Goal: Book appointment/travel/reservation

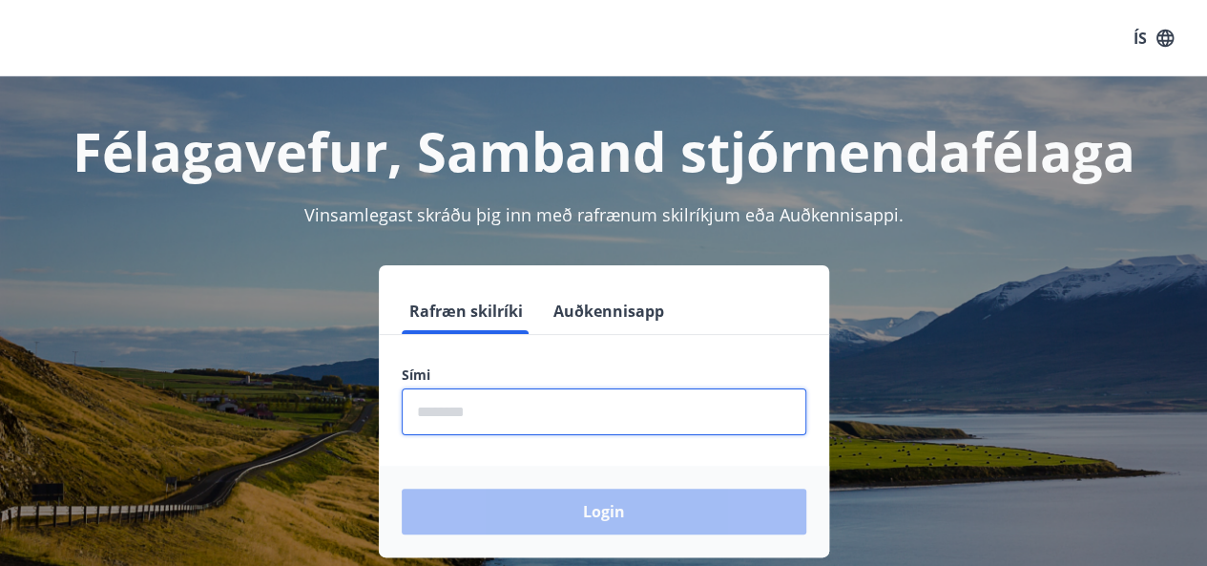
click at [464, 407] on input "phone" at bounding box center [604, 411] width 405 height 47
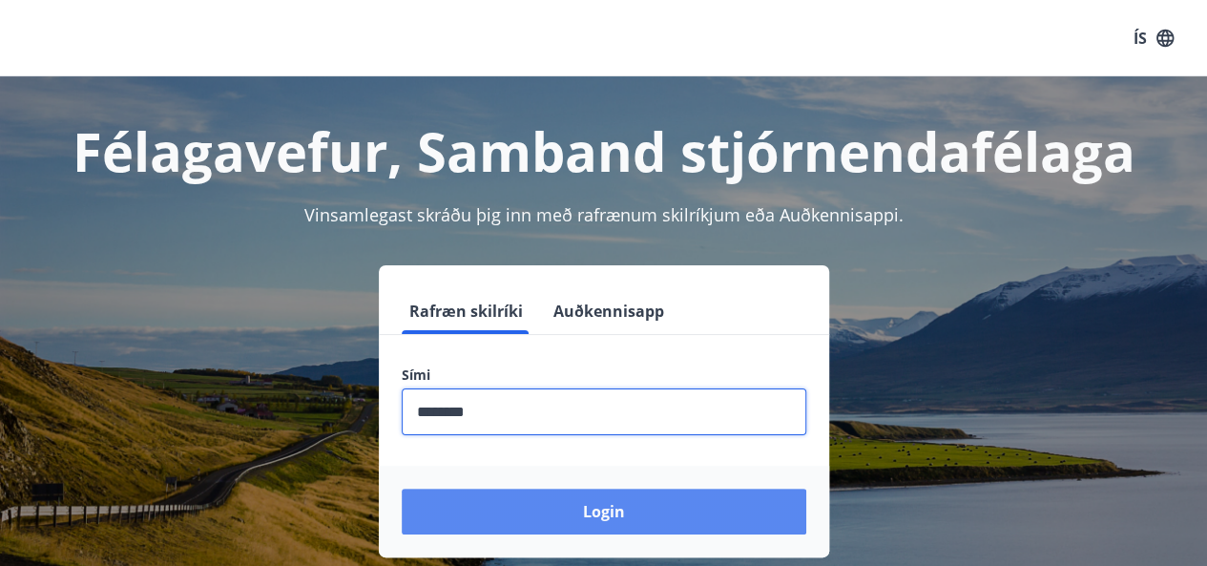
type input "********"
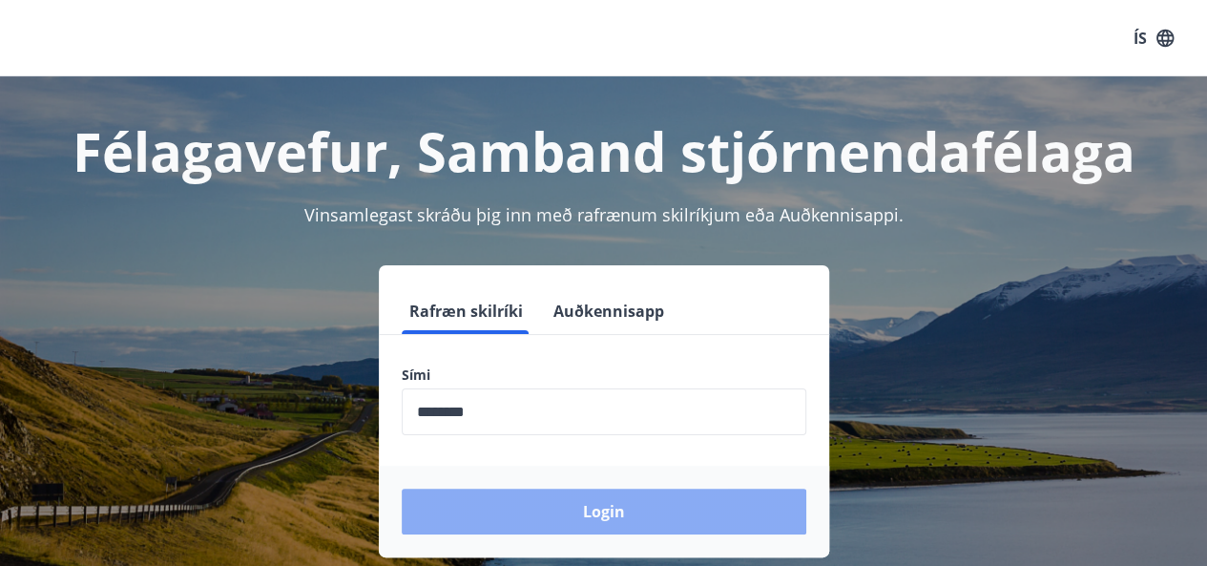
click at [538, 513] on button "Login" at bounding box center [604, 512] width 405 height 46
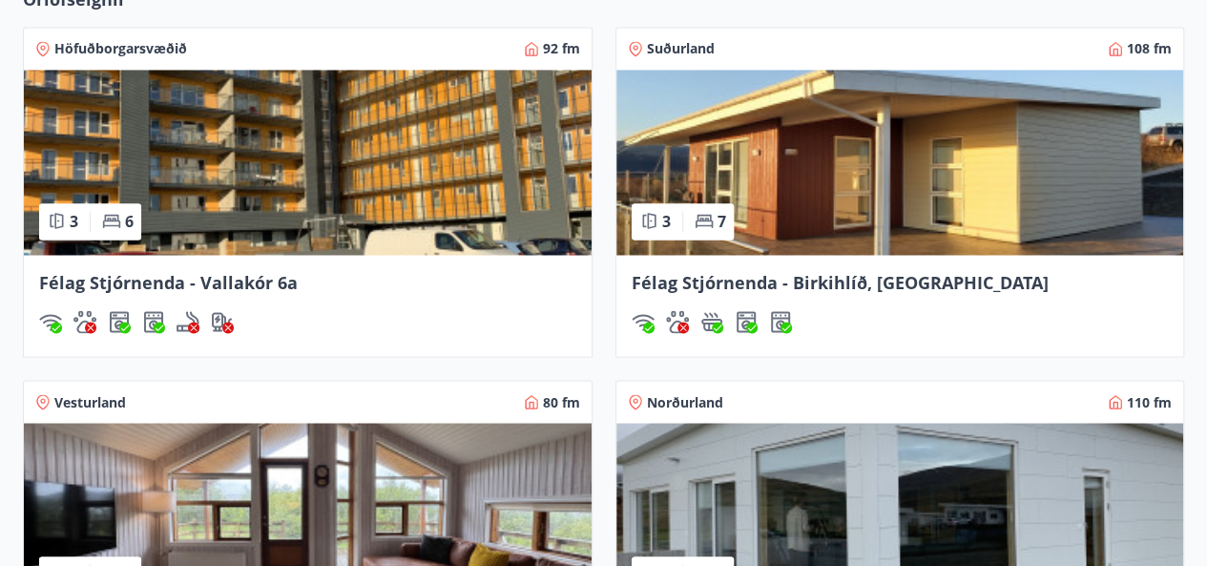
scroll to position [1380, 0]
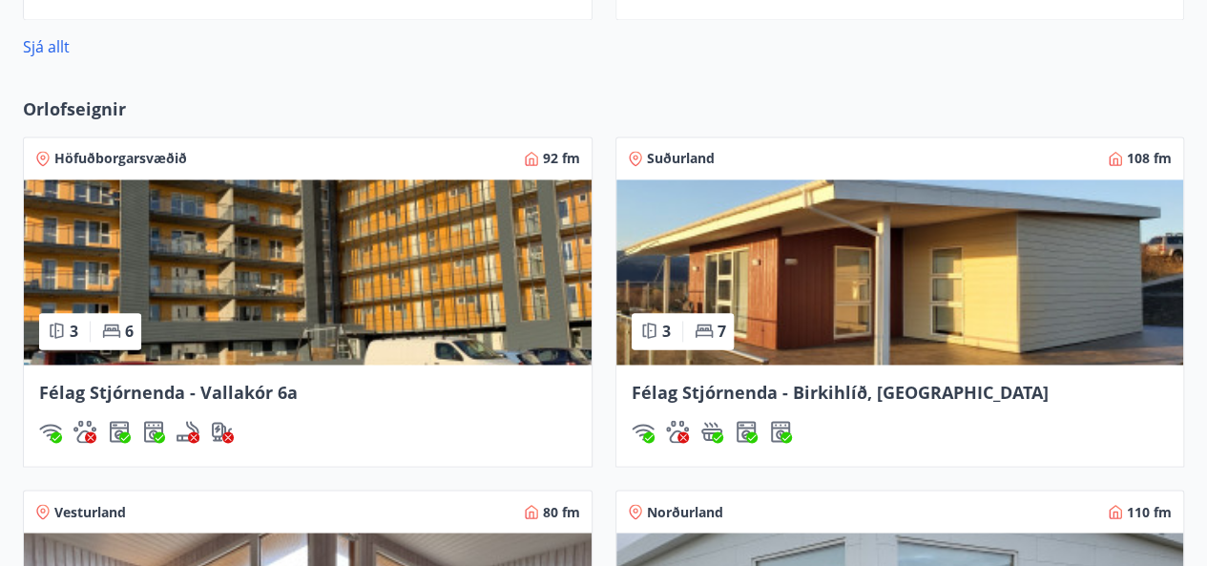
click at [684, 158] on span "Suðurland" at bounding box center [681, 158] width 68 height 19
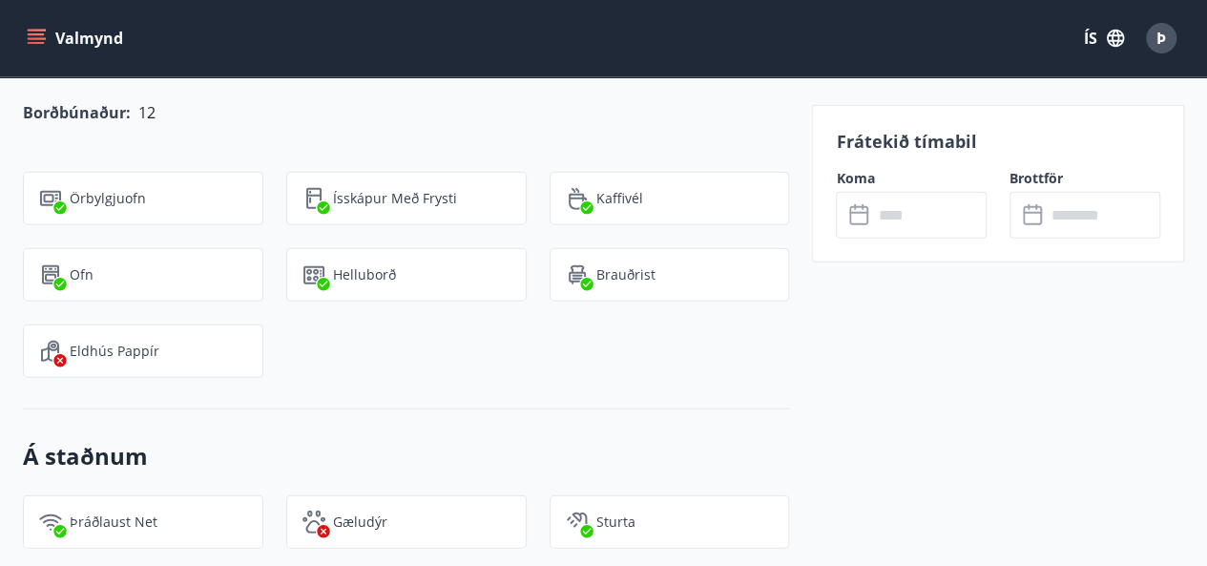
scroll to position [2163, 0]
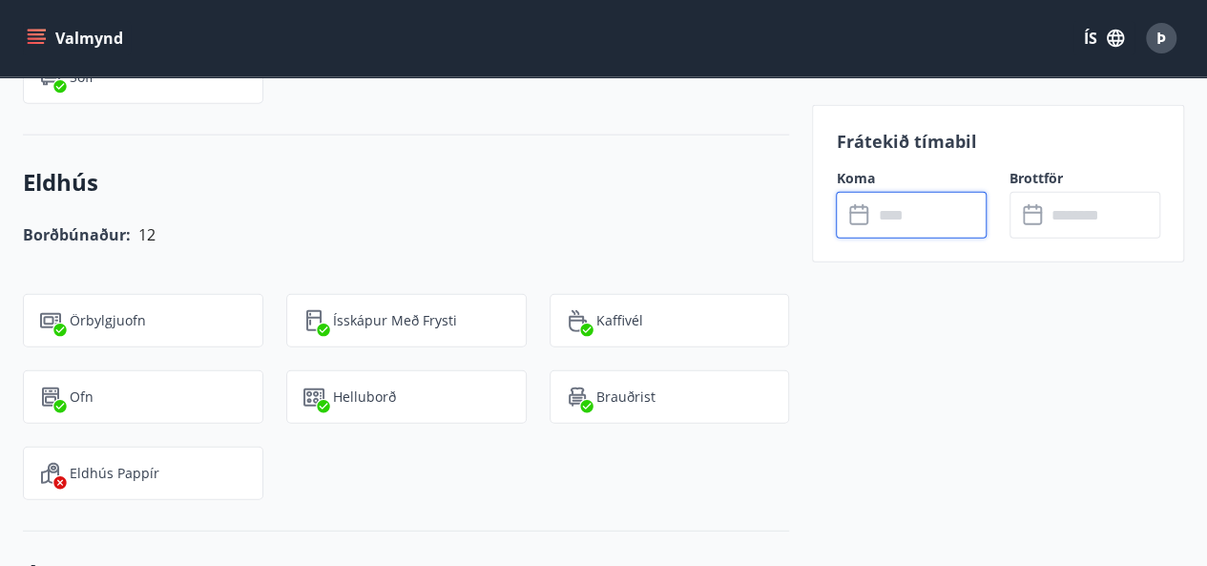
click at [897, 219] on input "text" at bounding box center [929, 215] width 115 height 47
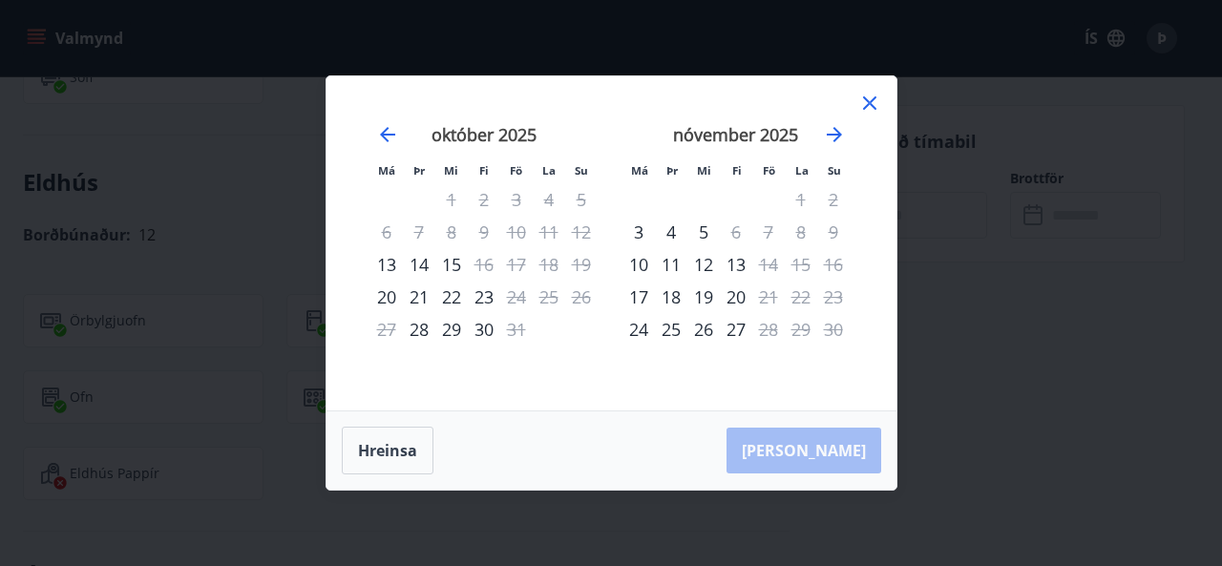
click at [872, 100] on icon at bounding box center [869, 102] width 13 height 13
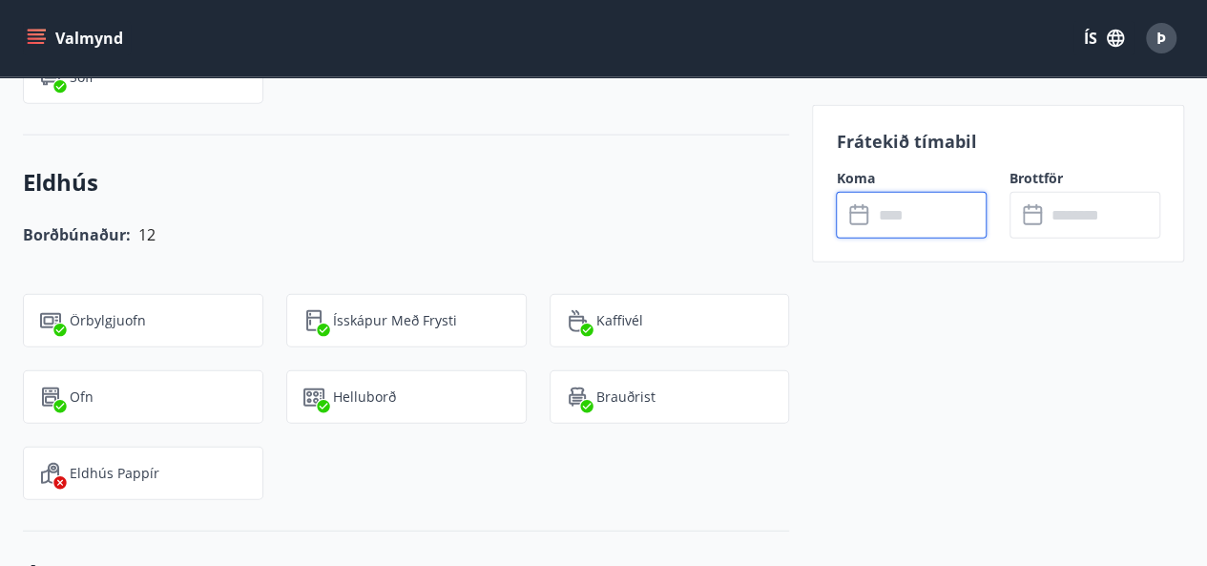
click at [46, 52] on button "Valmynd" at bounding box center [77, 38] width 108 height 34
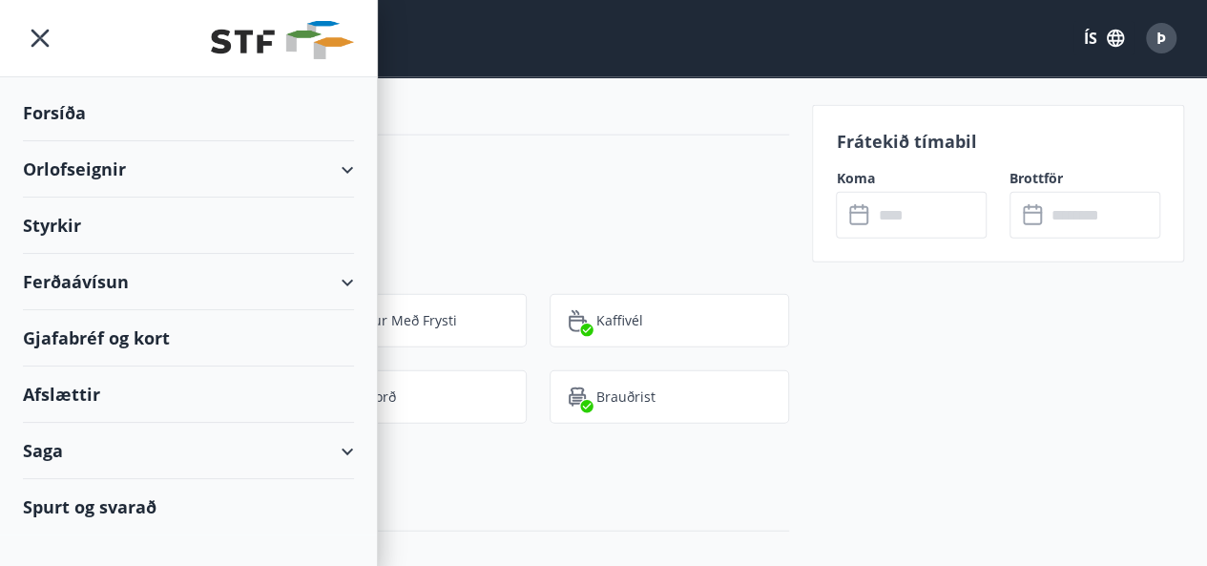
click at [92, 161] on div "Orlofseignir" at bounding box center [188, 169] width 331 height 56
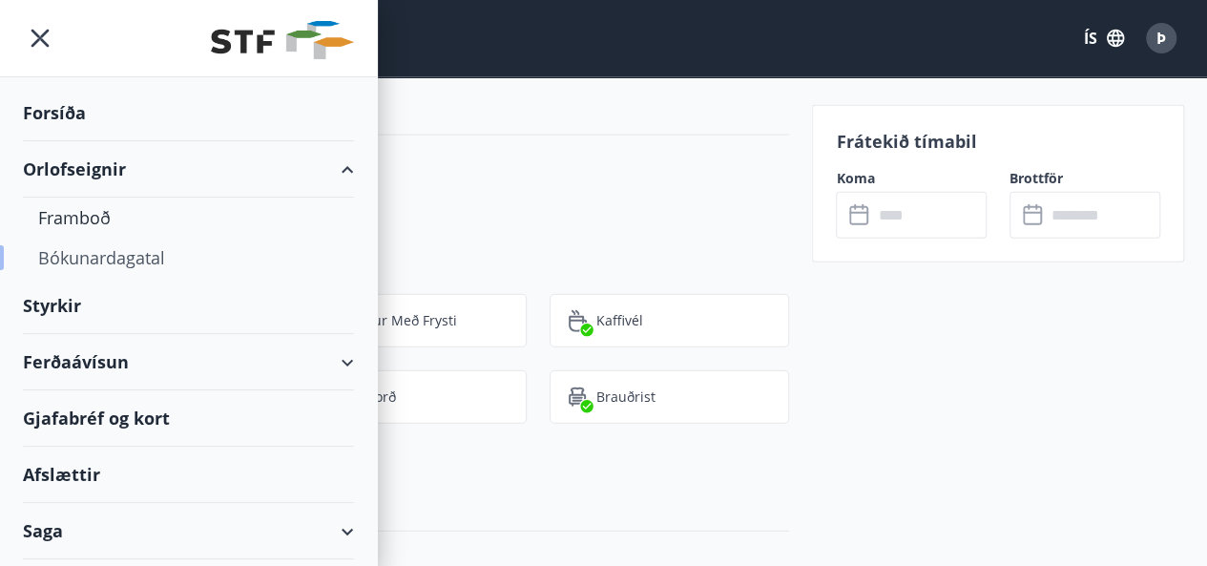
click at [116, 257] on div "Bókunardagatal" at bounding box center [188, 258] width 301 height 40
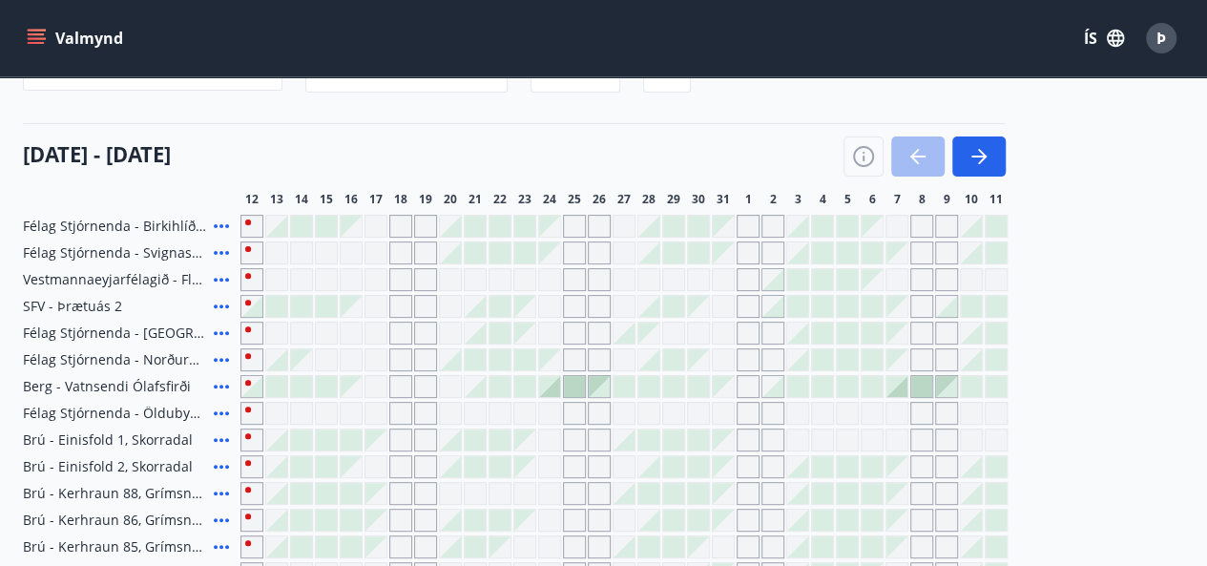
scroll to position [180, 0]
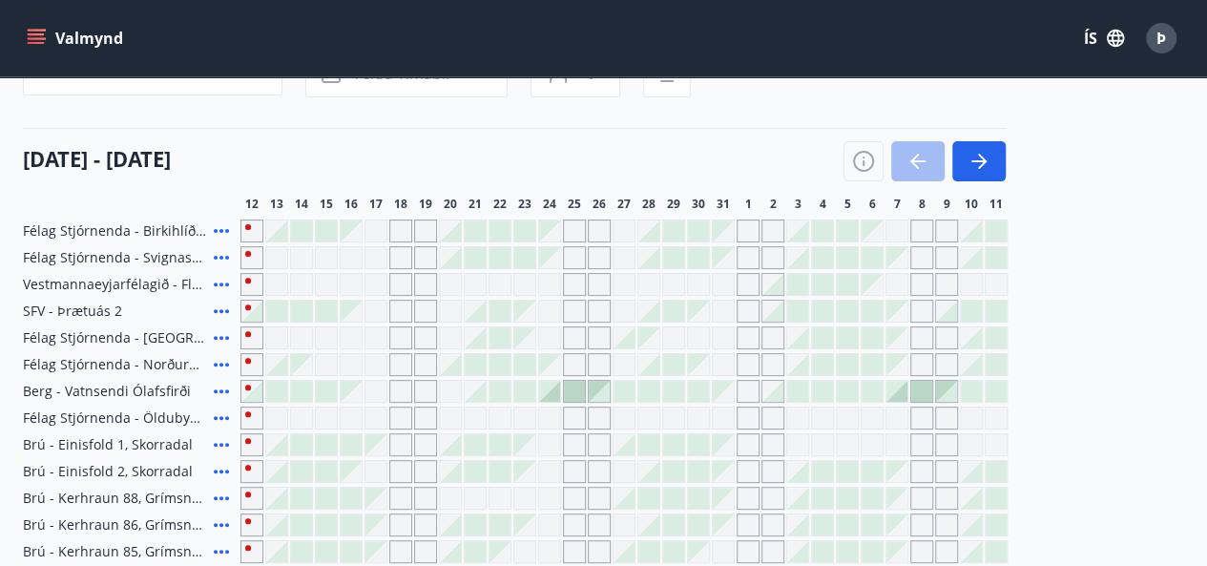
click at [403, 232] on div "Gráir dagar eru ekki bókanlegir" at bounding box center [400, 231] width 23 height 23
click at [430, 230] on div "Gráir dagar eru ekki bókanlegir" at bounding box center [425, 231] width 23 height 23
click at [162, 248] on span "Félag Stjórnenda - Svignaskarð 32" at bounding box center [114, 257] width 183 height 19
click at [398, 257] on div "Gráir dagar eru ekki bókanlegir" at bounding box center [400, 257] width 23 height 23
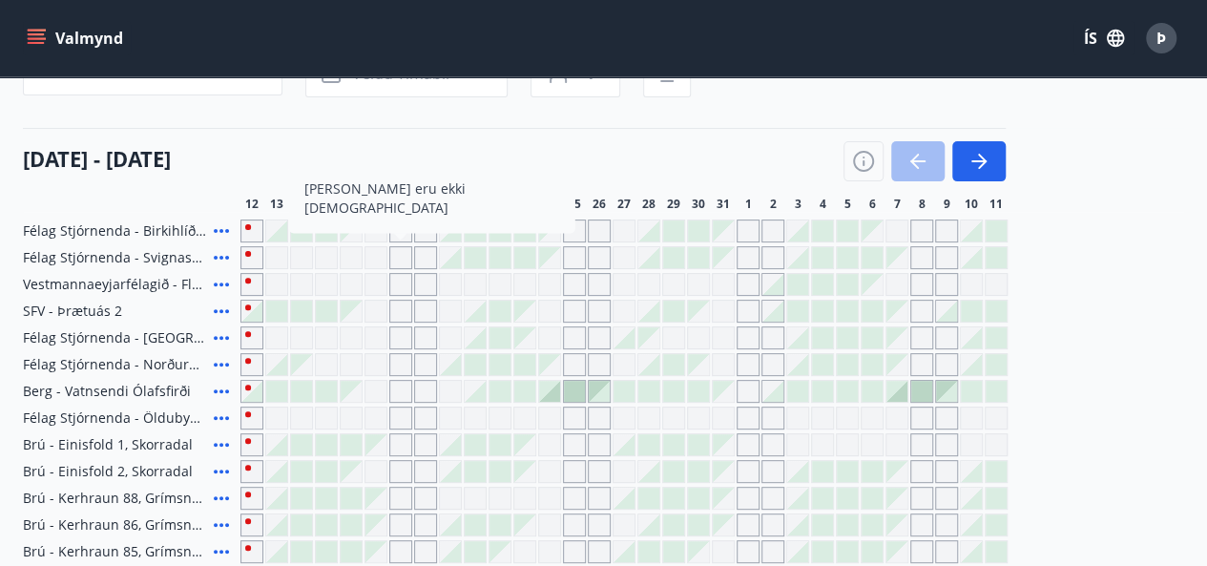
scroll to position [0, 0]
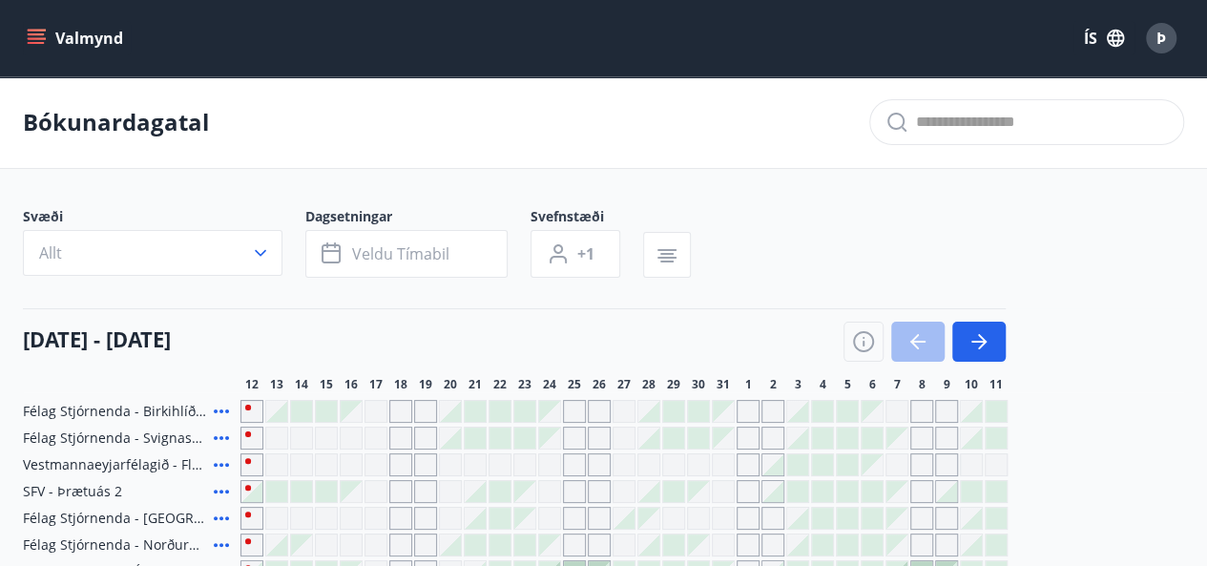
click at [352, 418] on div "Gráir dagar eru ekki bókanlegir" at bounding box center [351, 411] width 21 height 21
click at [380, 413] on div "Gráir dagar eru ekki bókanlegir" at bounding box center [376, 411] width 23 height 23
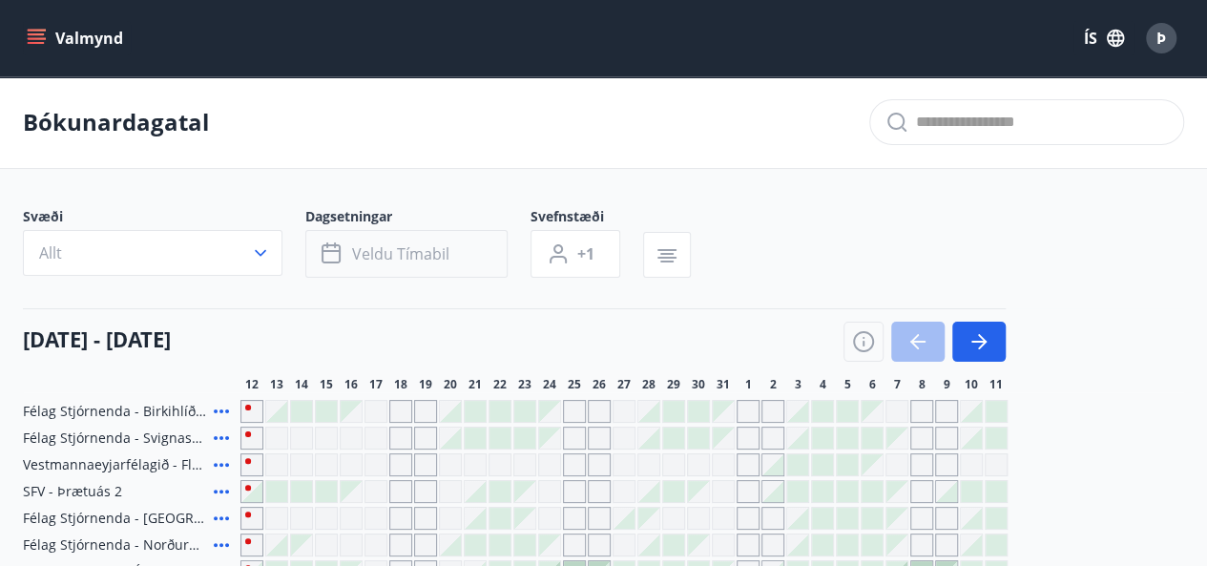
click at [378, 259] on span "Veldu tímabil" at bounding box center [400, 253] width 97 height 21
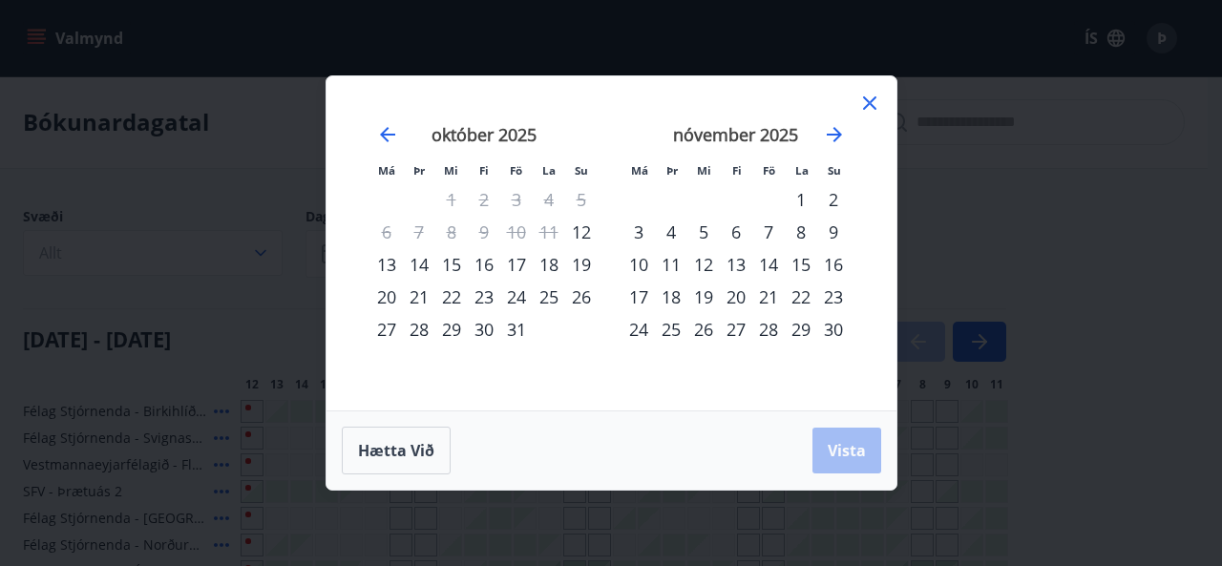
click at [554, 262] on div "18" at bounding box center [549, 264] width 32 height 32
click at [517, 262] on div "17" at bounding box center [516, 264] width 32 height 32
click at [830, 444] on span "Vista" at bounding box center [846, 450] width 38 height 21
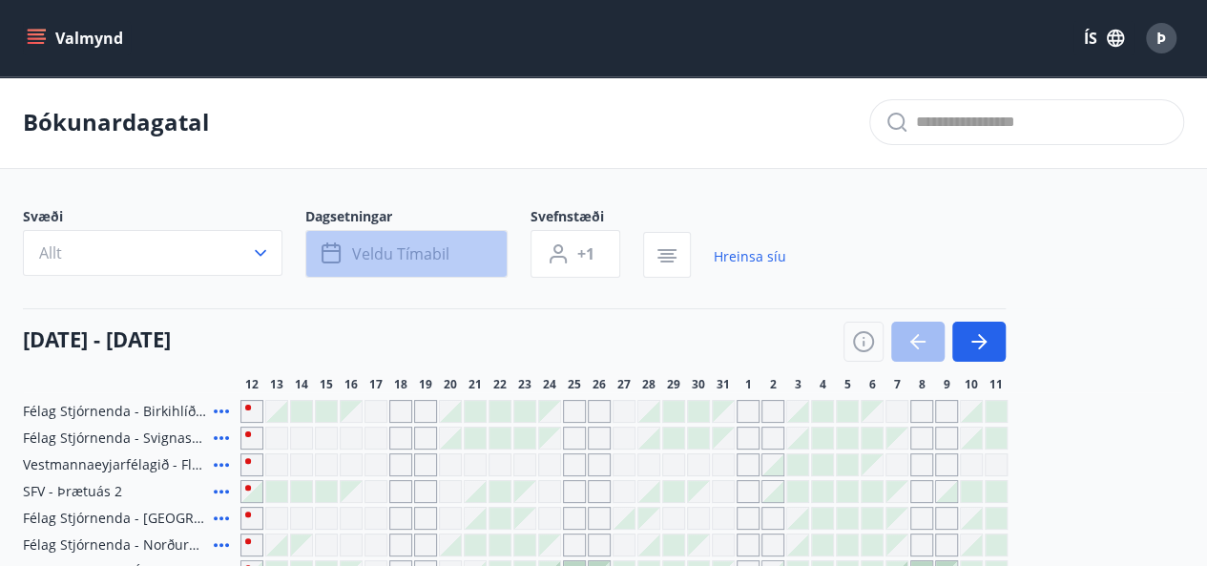
click at [450, 243] on button "Veldu tímabil" at bounding box center [406, 254] width 202 height 48
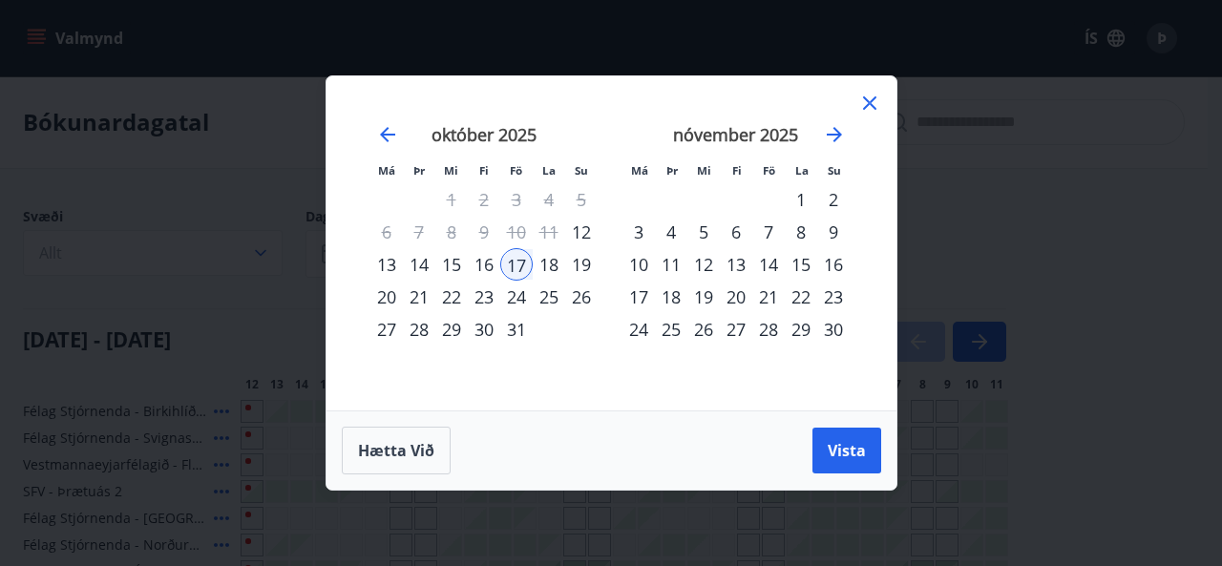
click at [586, 262] on div "19" at bounding box center [581, 264] width 32 height 32
click at [854, 455] on span "Vista" at bounding box center [846, 450] width 38 height 21
